Goal: Task Accomplishment & Management: Use online tool/utility

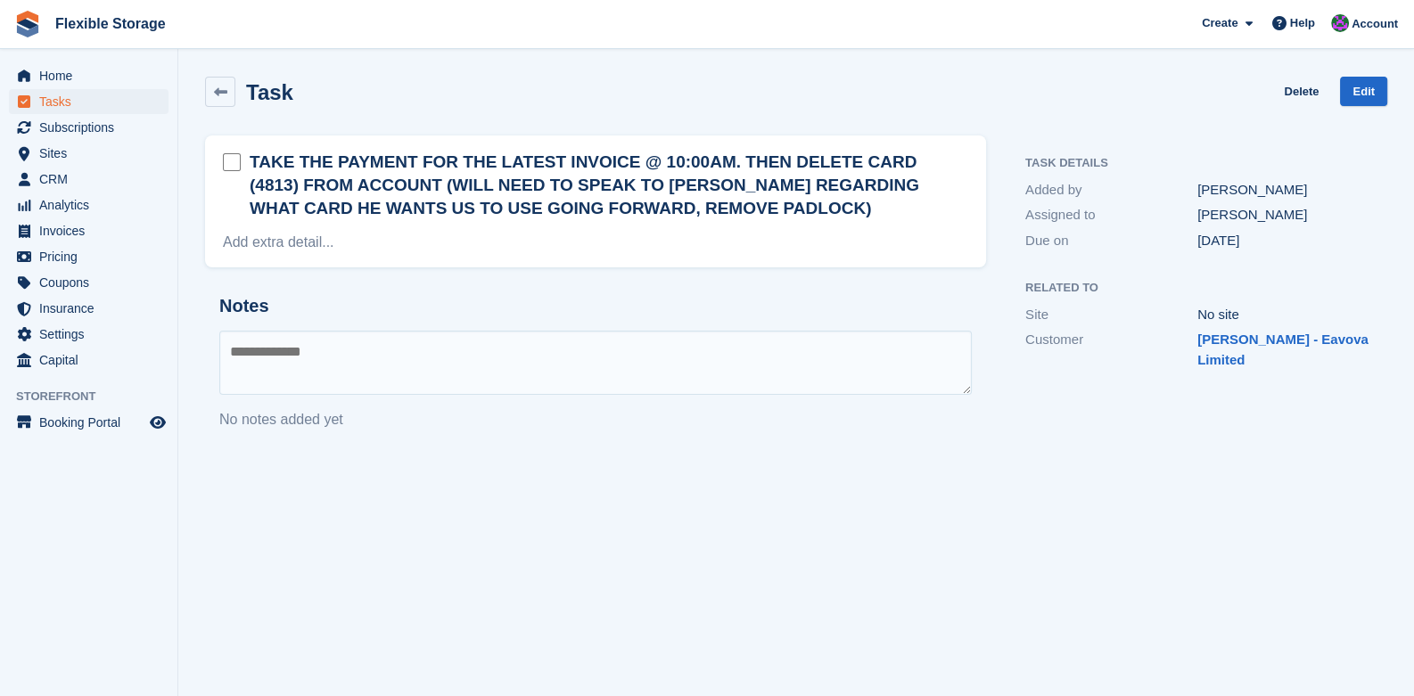
click at [907, 163] on h2 "TAKE THE PAYMENT FOR THE LATEST INVOICE @ 10:00AM. THEN DELETE CARD (4813) FROM…" at bounding box center [609, 186] width 719 height 70
click at [905, 163] on h2 "TAKE THE PAYMENT FOR THE LATEST INVOICE @ 10:00AM. THEN DELETE CARD (4813) FROM…" at bounding box center [609, 186] width 719 height 70
click at [223, 92] on icon at bounding box center [220, 92] width 13 height 13
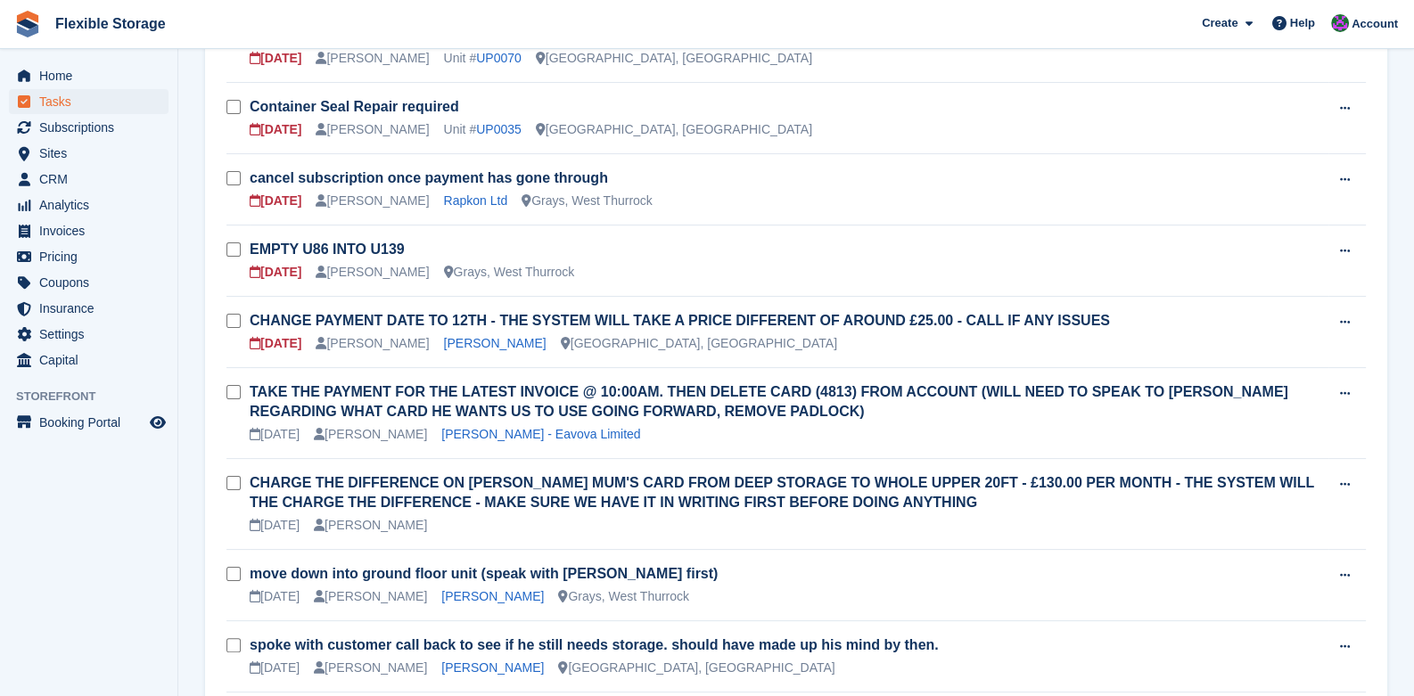
scroll to position [535, 0]
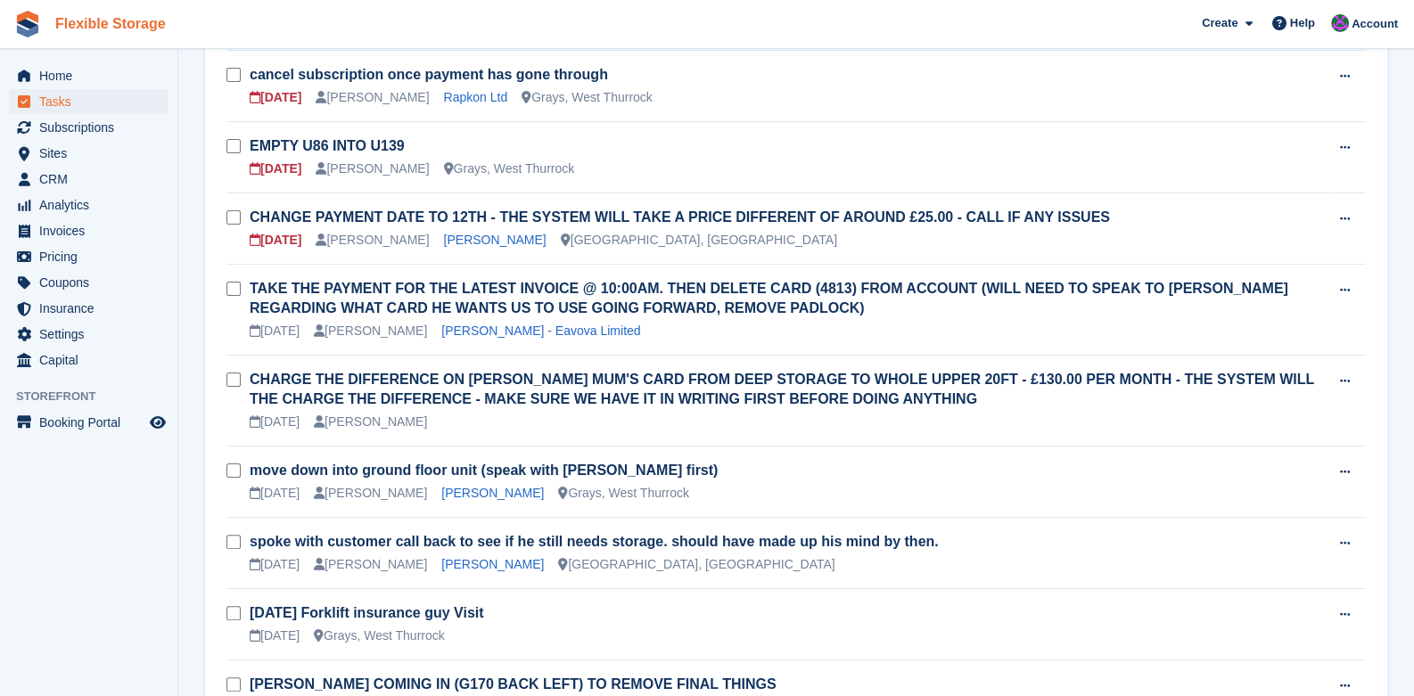
click at [95, 21] on link "Flexible Storage" at bounding box center [110, 23] width 125 height 29
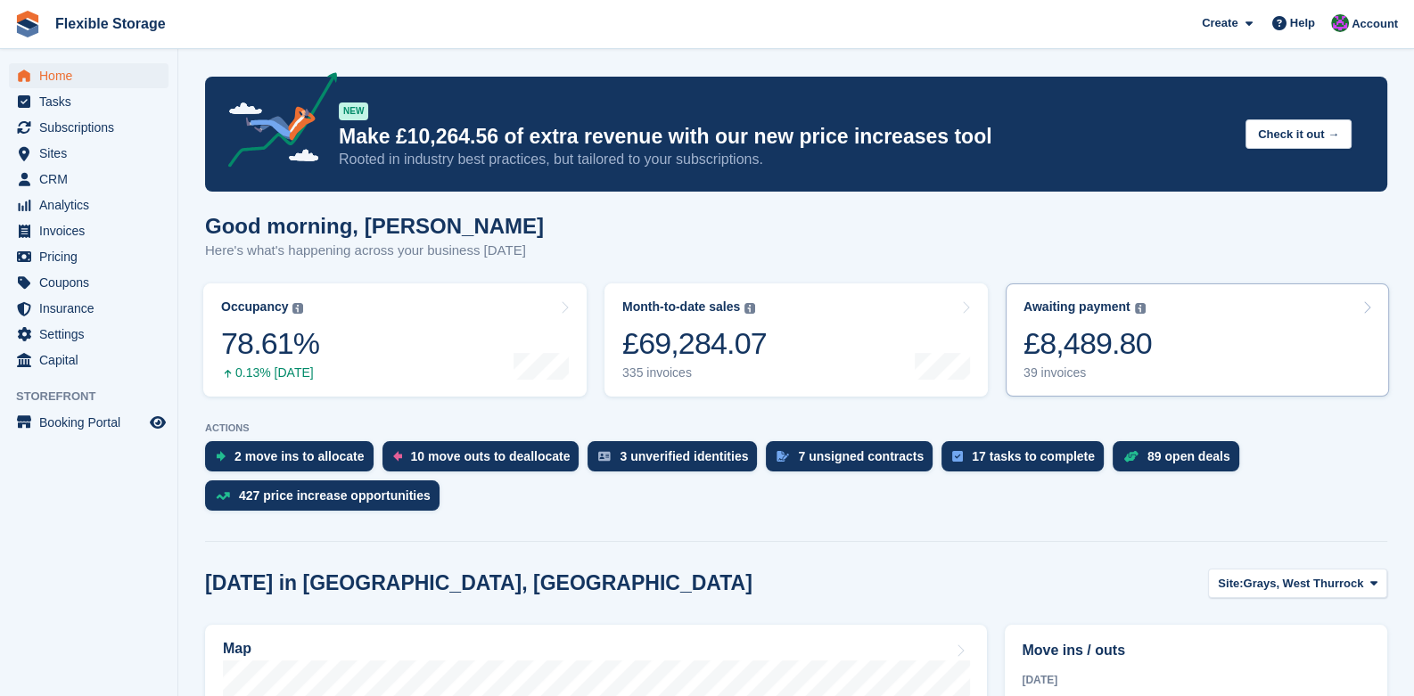
click at [1108, 353] on div "£8,489.80" at bounding box center [1088, 343] width 128 height 37
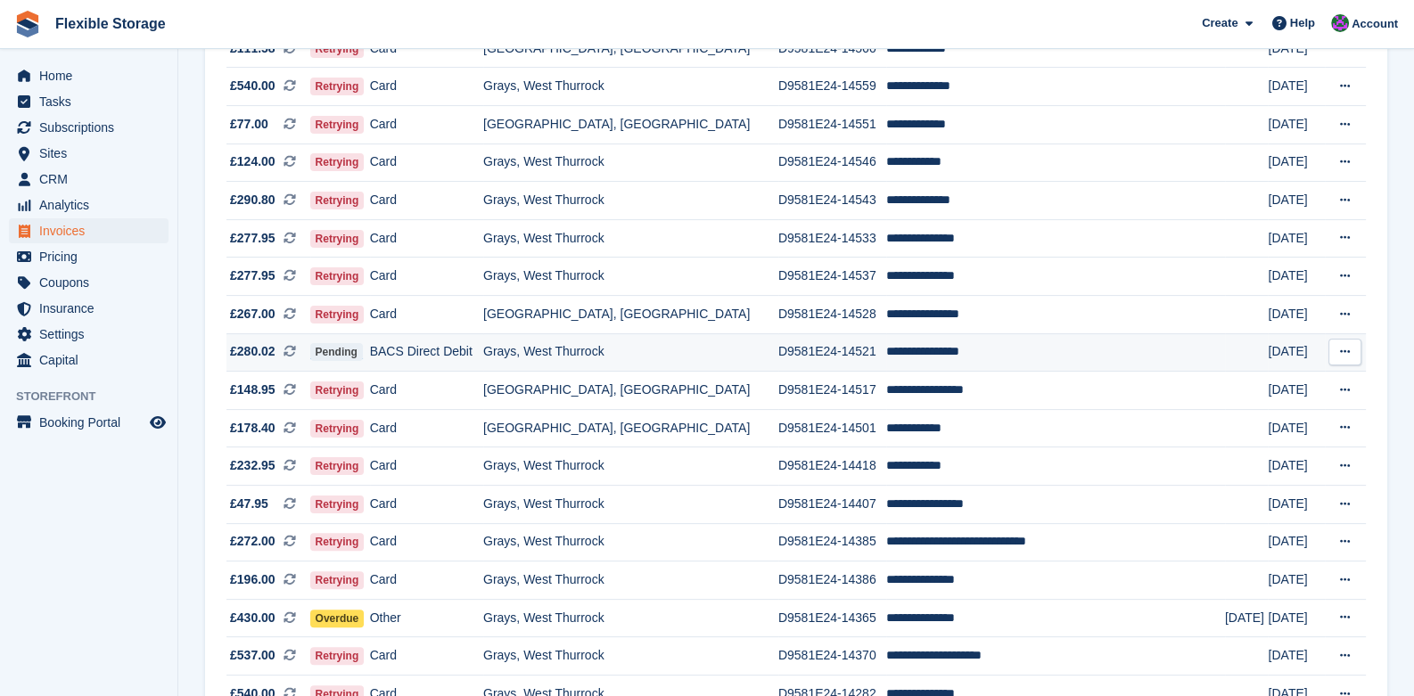
scroll to position [624, 0]
